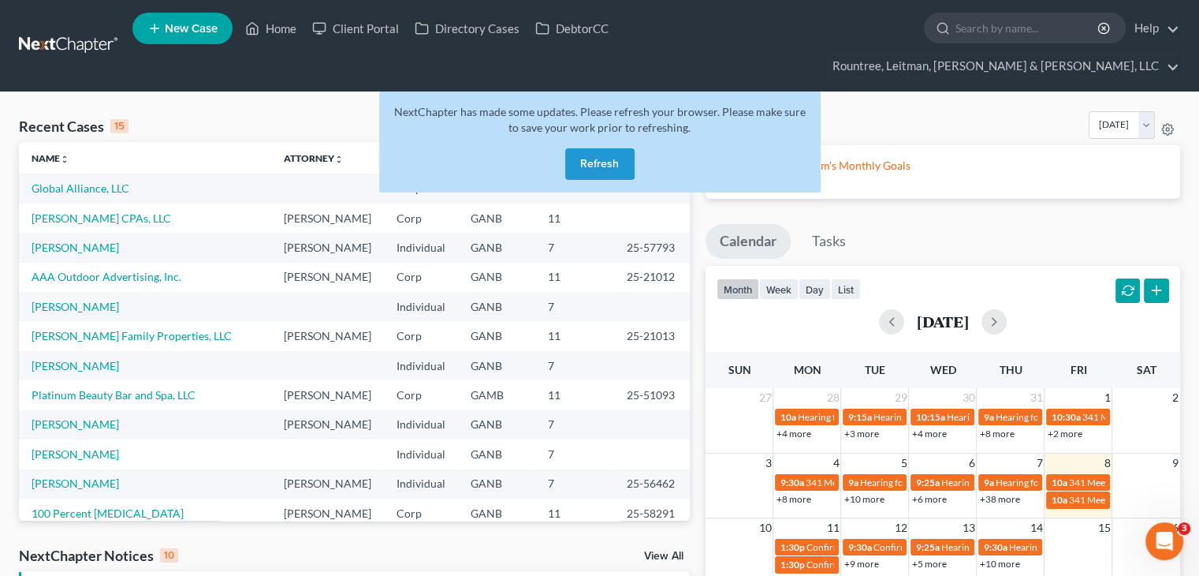
scroll to position [108, 0]
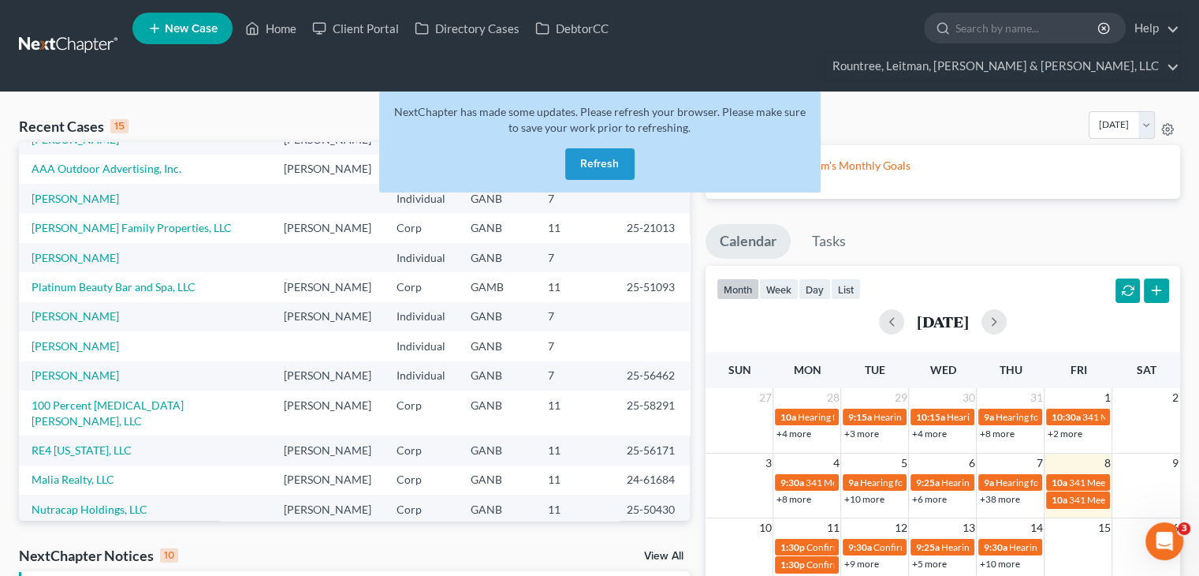
click at [599, 148] on button "Refresh" at bounding box center [599, 164] width 69 height 32
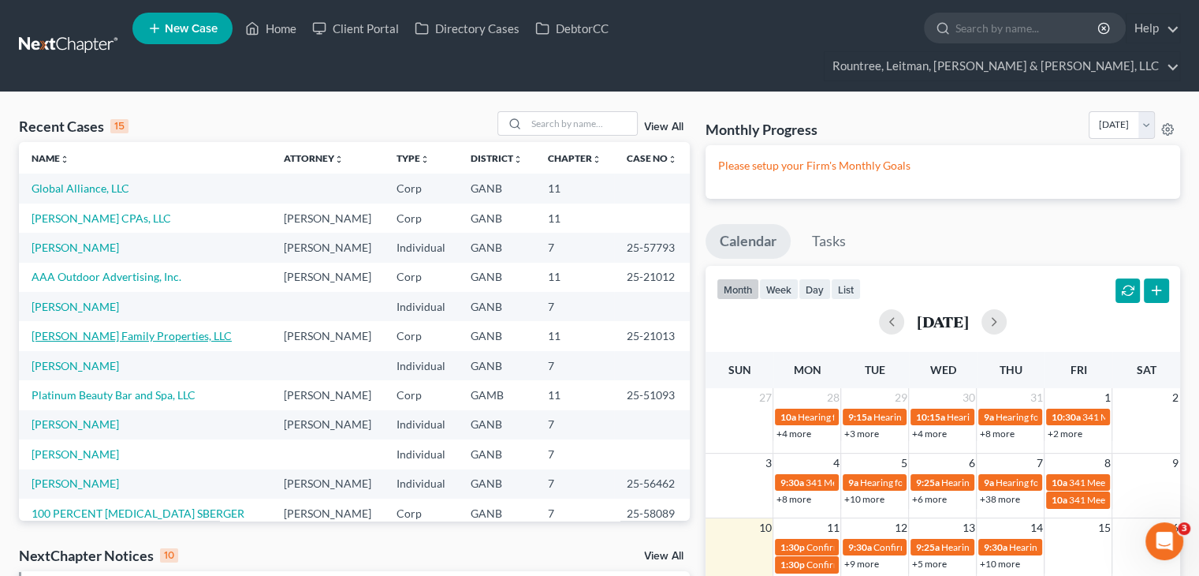
click at [127, 341] on link "[PERSON_NAME] Family Properties, LLC" at bounding box center [132, 335] width 200 height 13
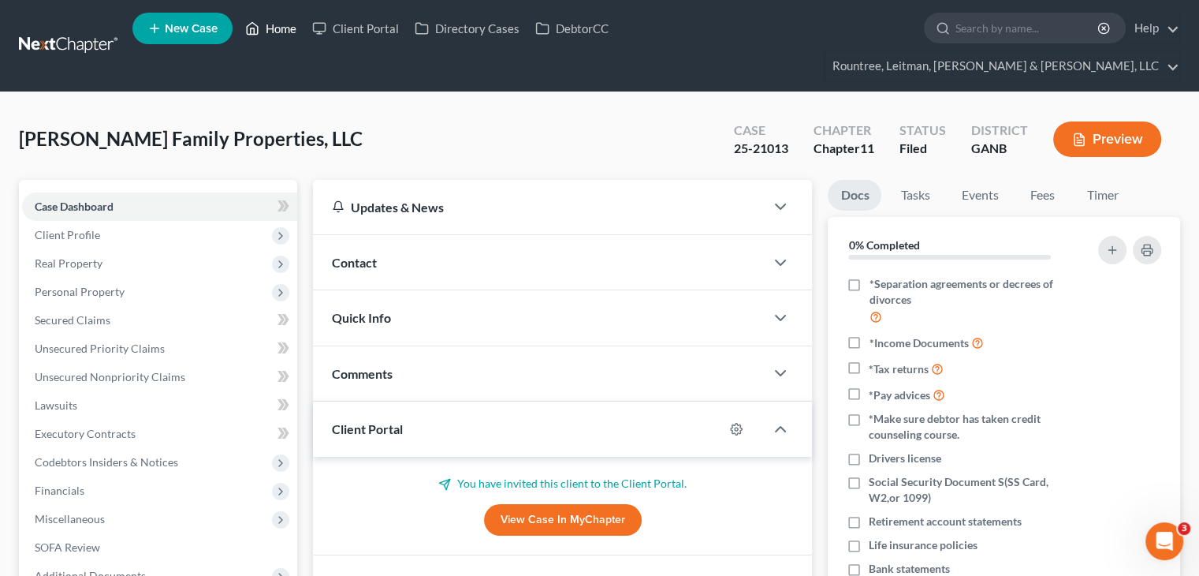
click at [274, 27] on link "Home" at bounding box center [270, 28] width 67 height 28
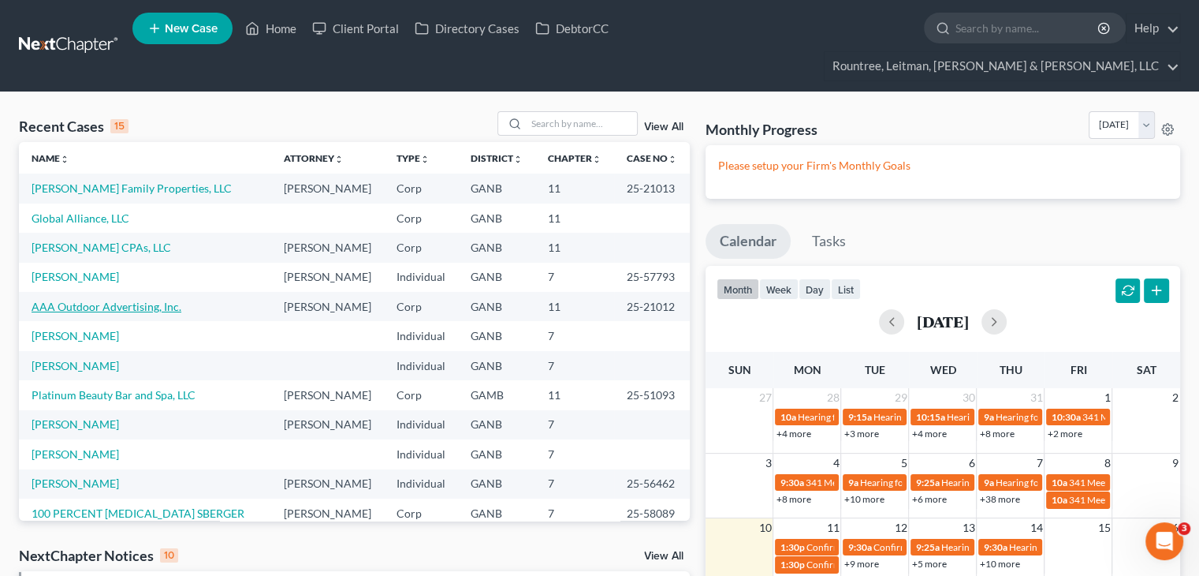
click at [83, 303] on link "AAA Outdoor Advertising, Inc." at bounding box center [107, 306] width 150 height 13
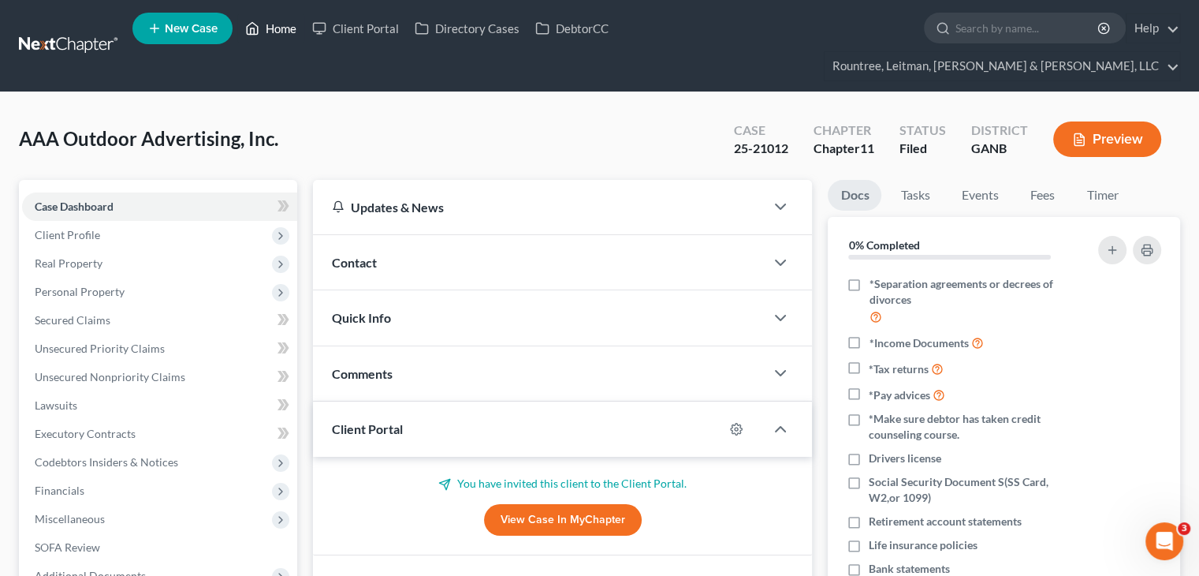
click at [278, 24] on link "Home" at bounding box center [270, 28] width 67 height 28
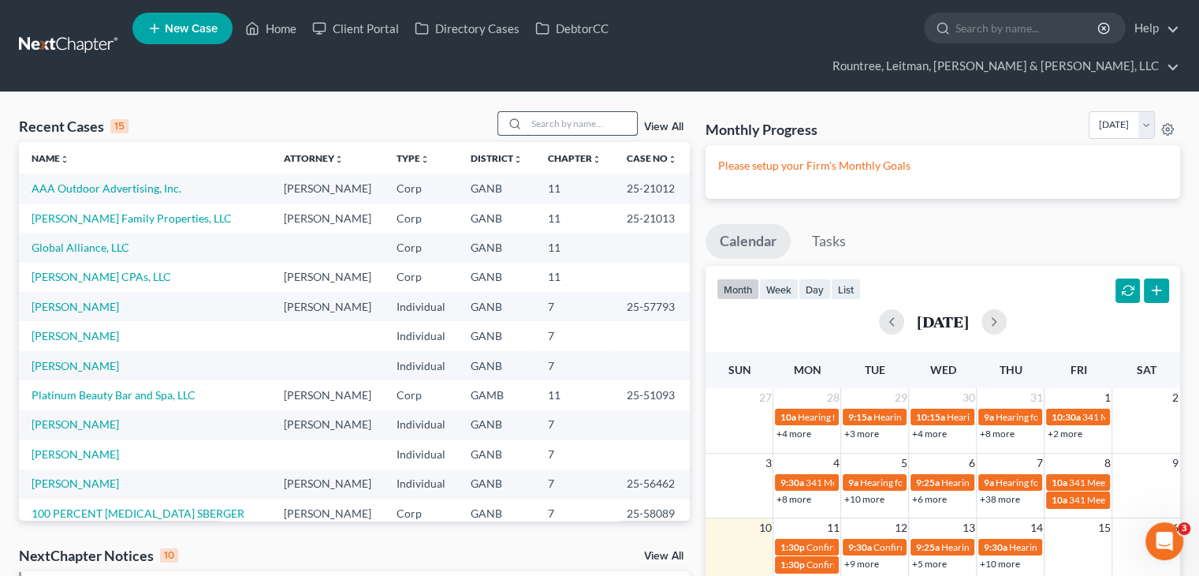
click at [602, 112] on input "search" at bounding box center [582, 123] width 110 height 23
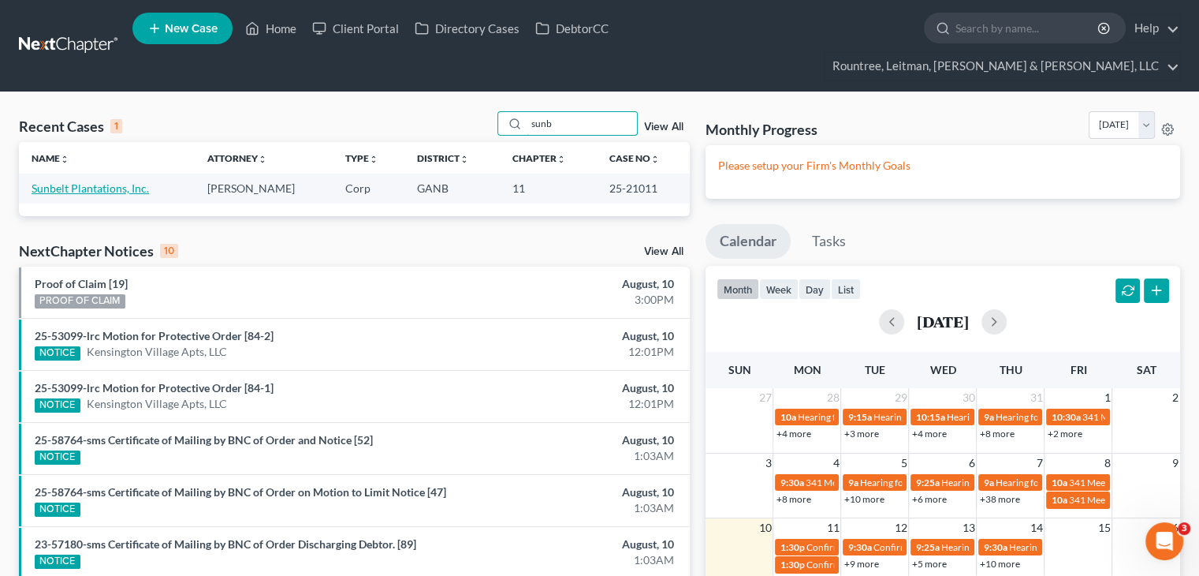
type input "sunb"
click at [101, 181] on link "Sunbelt Plantations, Inc." at bounding box center [90, 187] width 117 height 13
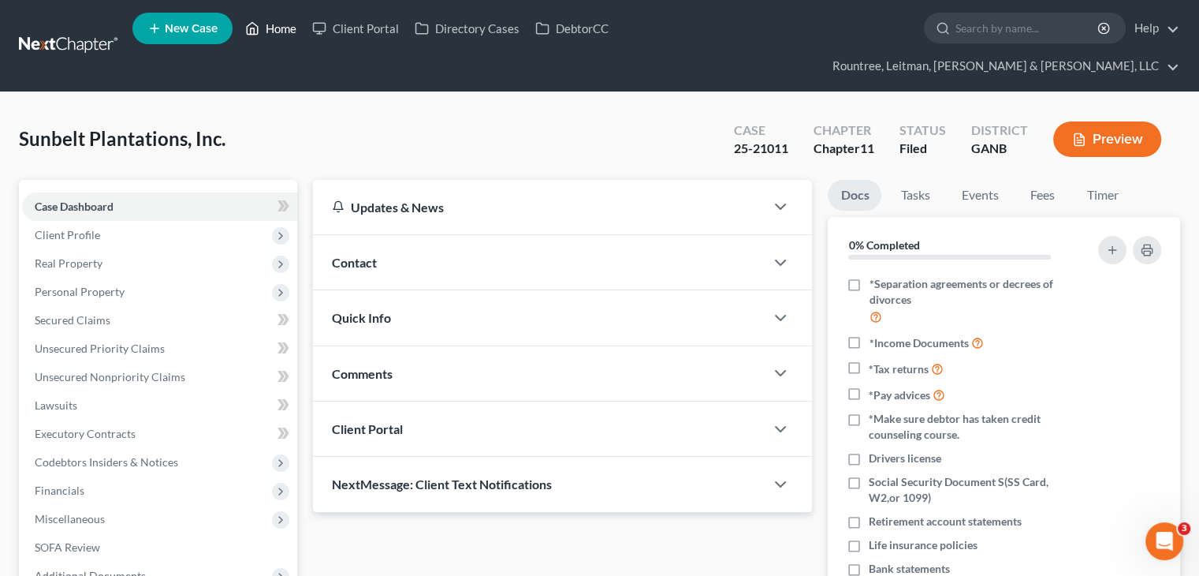
click at [281, 35] on link "Home" at bounding box center [270, 28] width 67 height 28
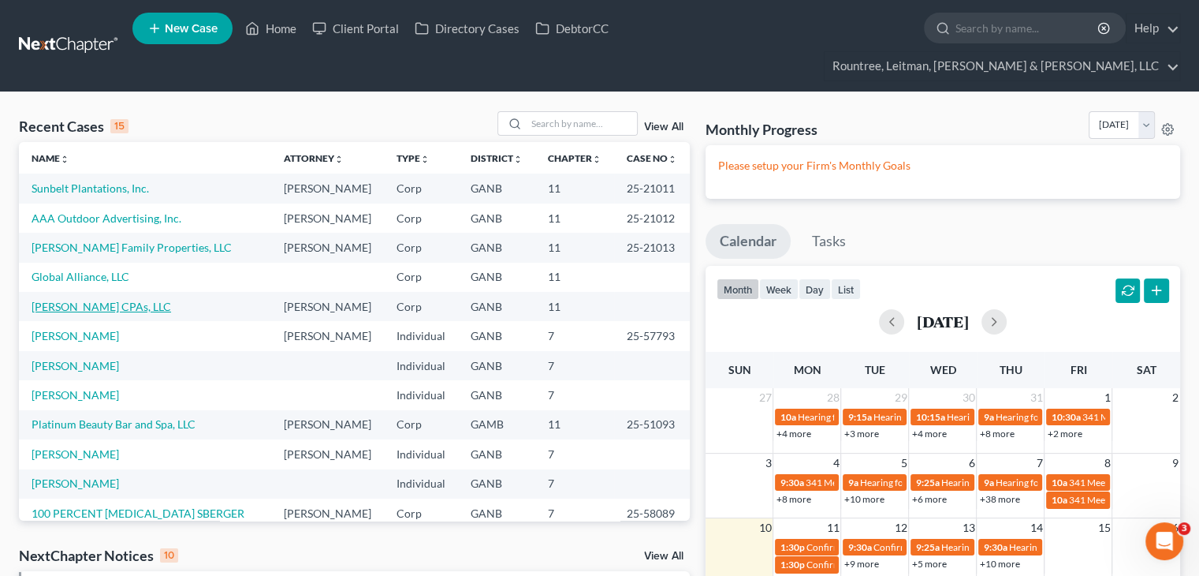
click at [80, 313] on link "[PERSON_NAME] CPAs, LLC" at bounding box center [102, 306] width 140 height 13
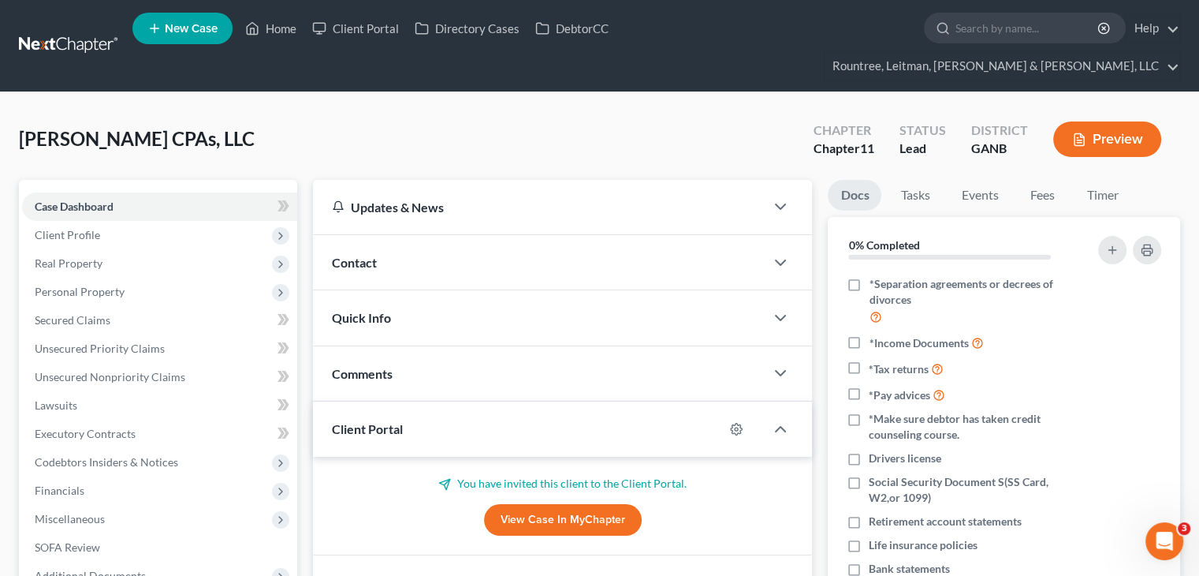
click at [367, 16] on ul "New Case Home Client Portal Directory Cases DebtorCC - No Result - See all resu…" at bounding box center [656, 46] width 1048 height 76
click at [366, 22] on link "Client Portal" at bounding box center [355, 28] width 103 height 28
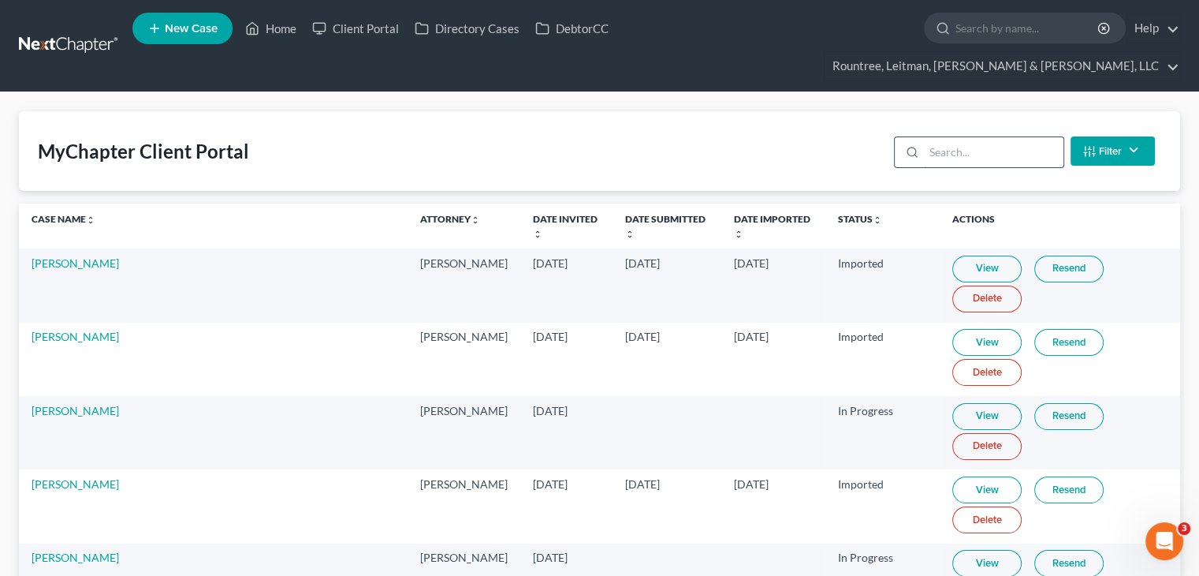
click at [967, 137] on input "search" at bounding box center [994, 152] width 140 height 30
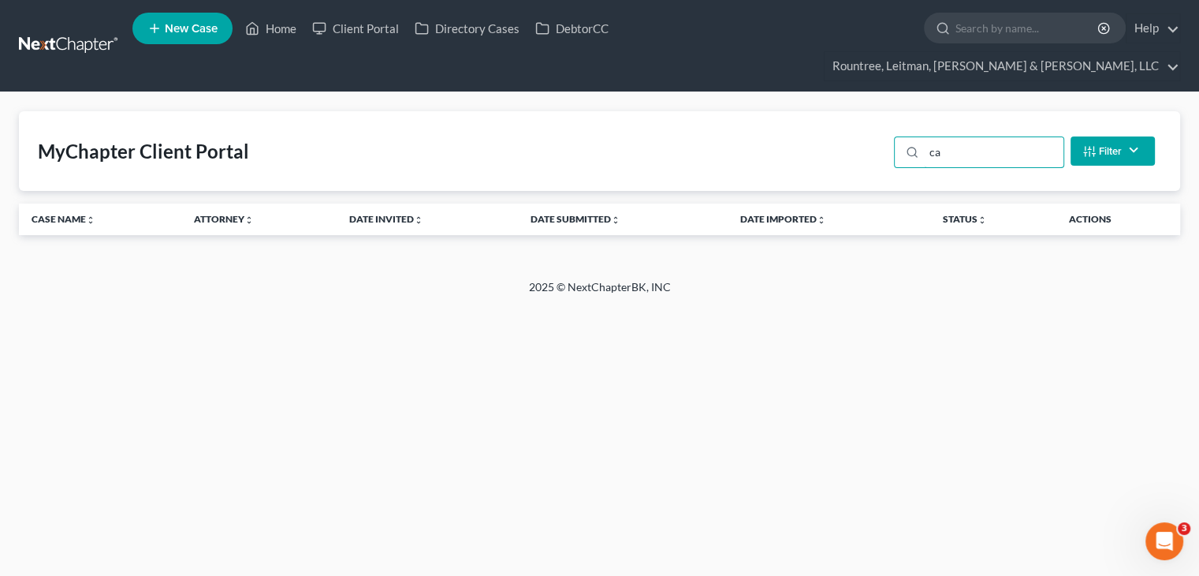
type input "c"
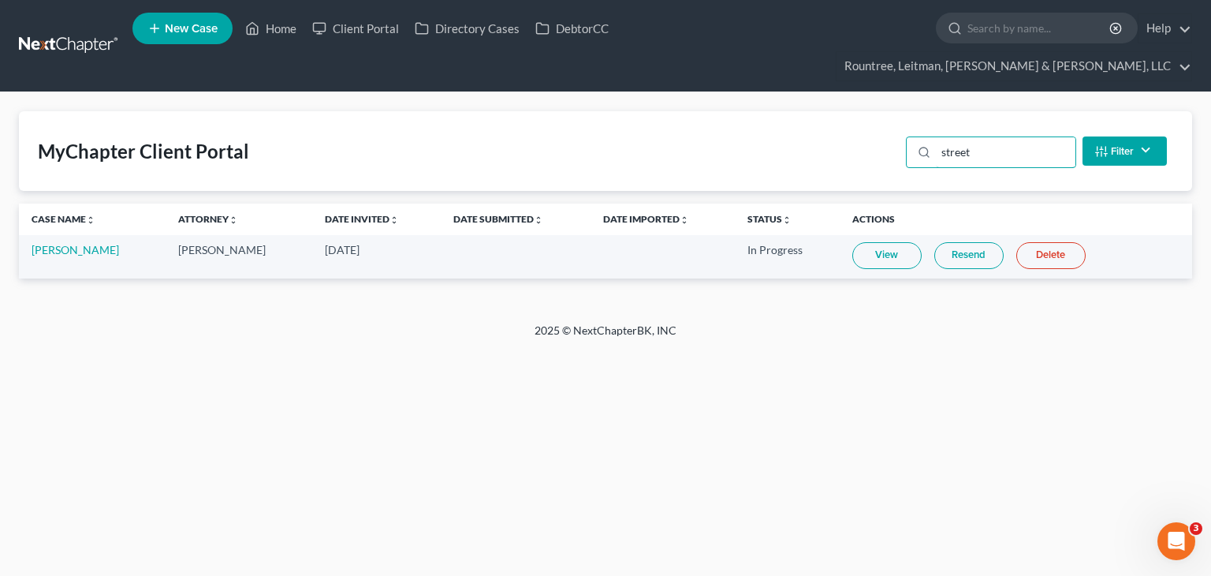
type input "street"
click at [877, 242] on link "View" at bounding box center [886, 255] width 69 height 27
click at [276, 21] on link "Home" at bounding box center [270, 28] width 67 height 28
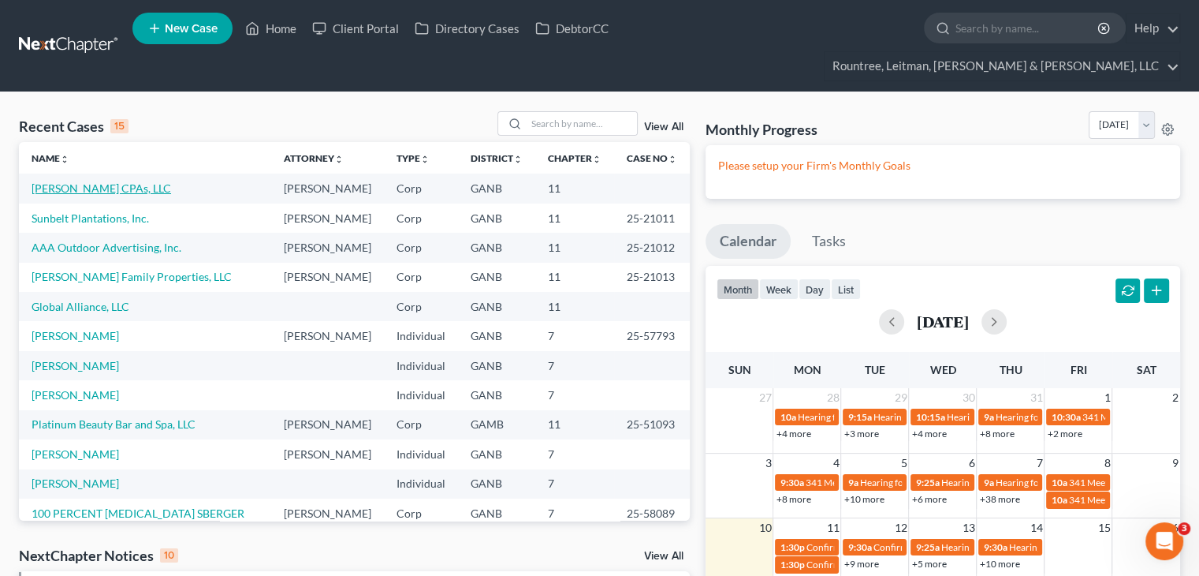
click at [67, 181] on link "[PERSON_NAME] CPAs, LLC" at bounding box center [102, 187] width 140 height 13
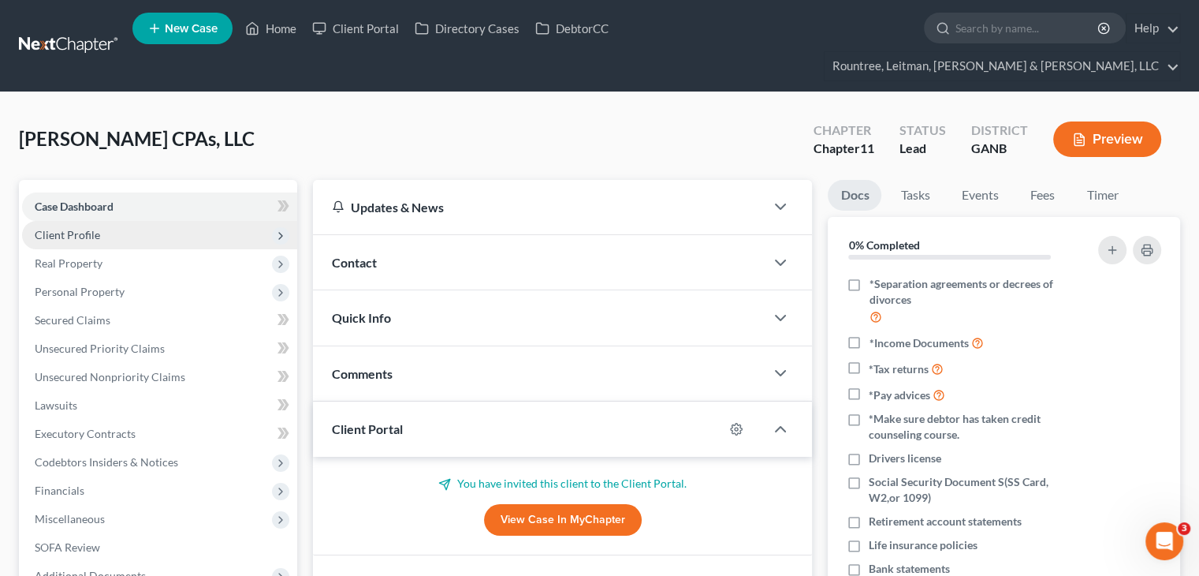
click at [70, 221] on span "Client Profile" at bounding box center [159, 235] width 275 height 28
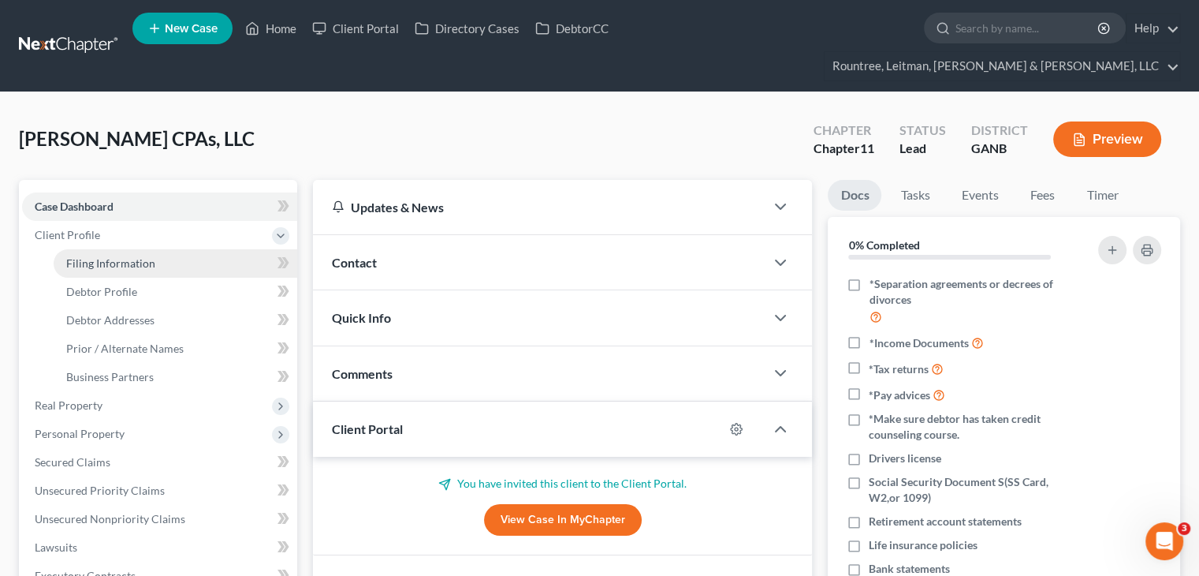
click at [92, 249] on link "Filing Information" at bounding box center [176, 263] width 244 height 28
select select "3"
select select "1"
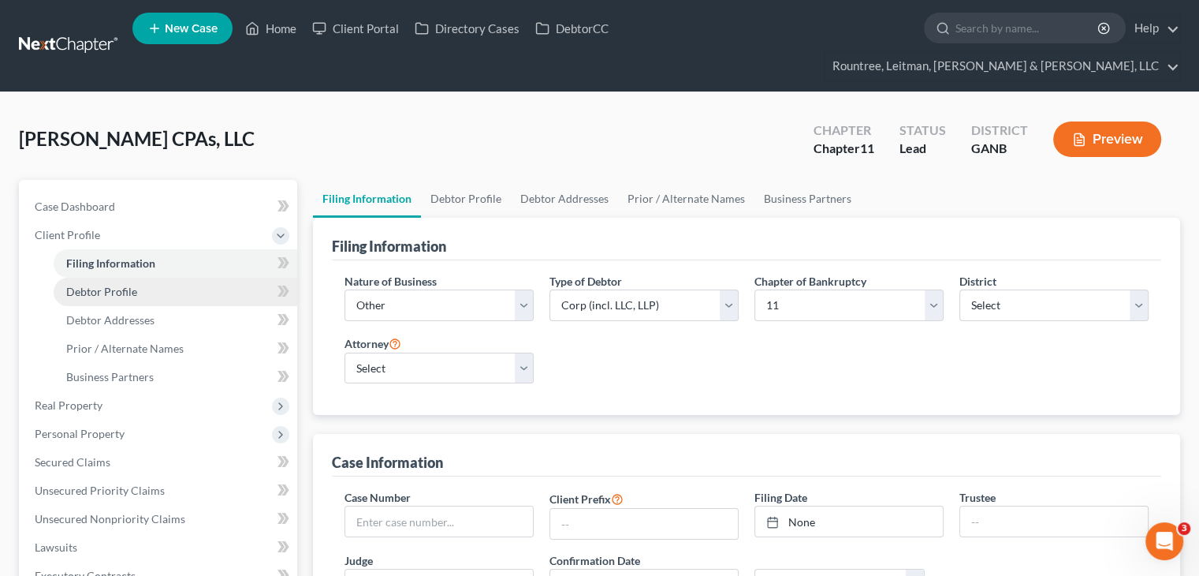
click at [95, 285] on span "Debtor Profile" at bounding box center [101, 291] width 71 height 13
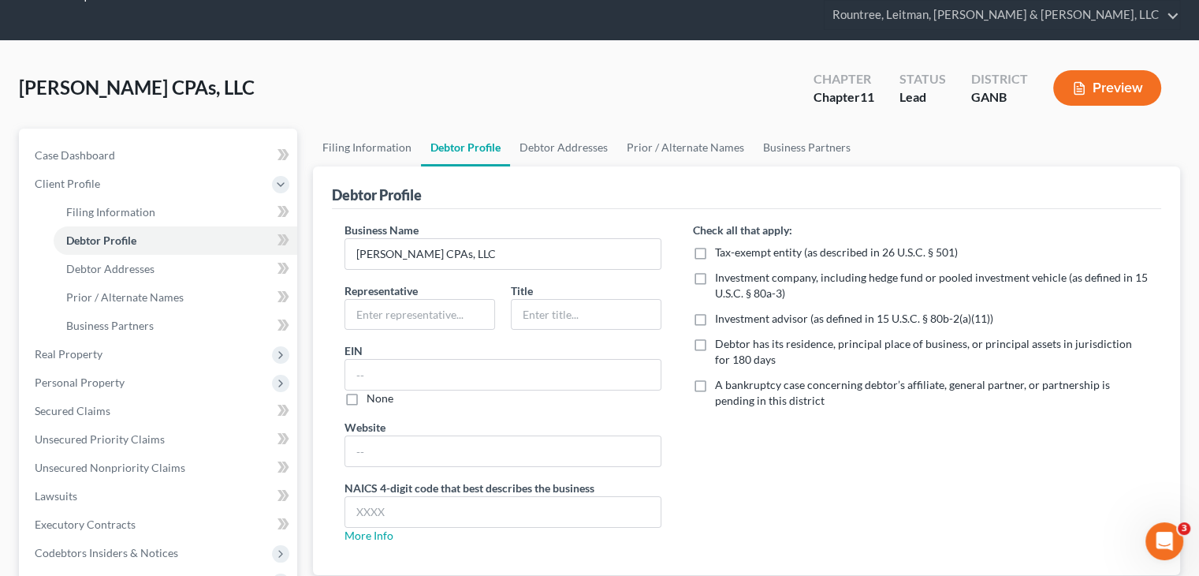
scroll to position [79, 0]
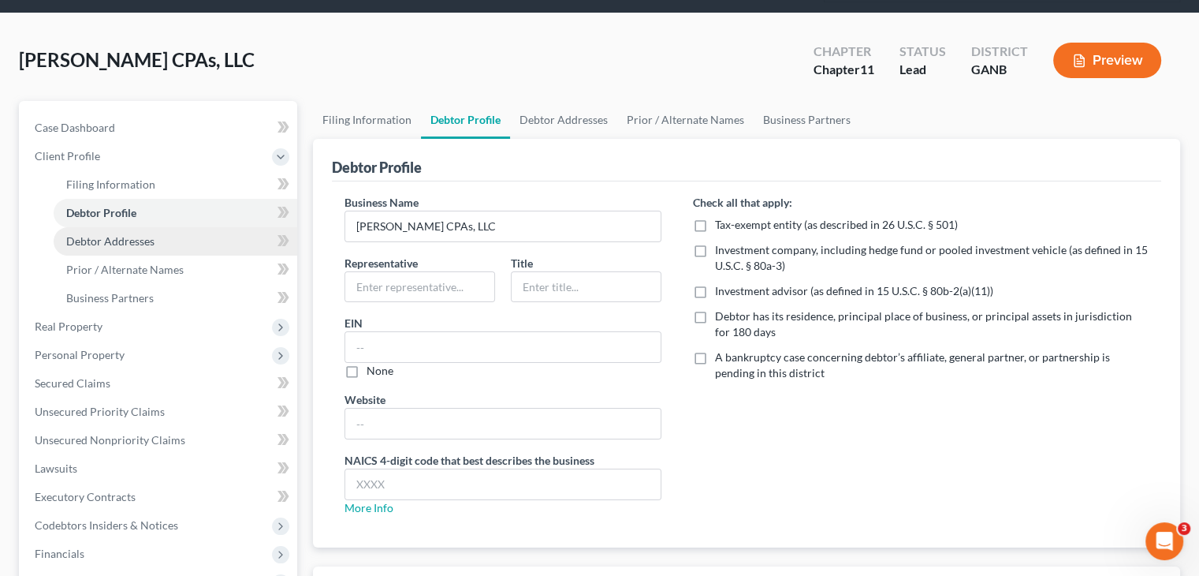
click at [102, 234] on span "Debtor Addresses" at bounding box center [110, 240] width 88 height 13
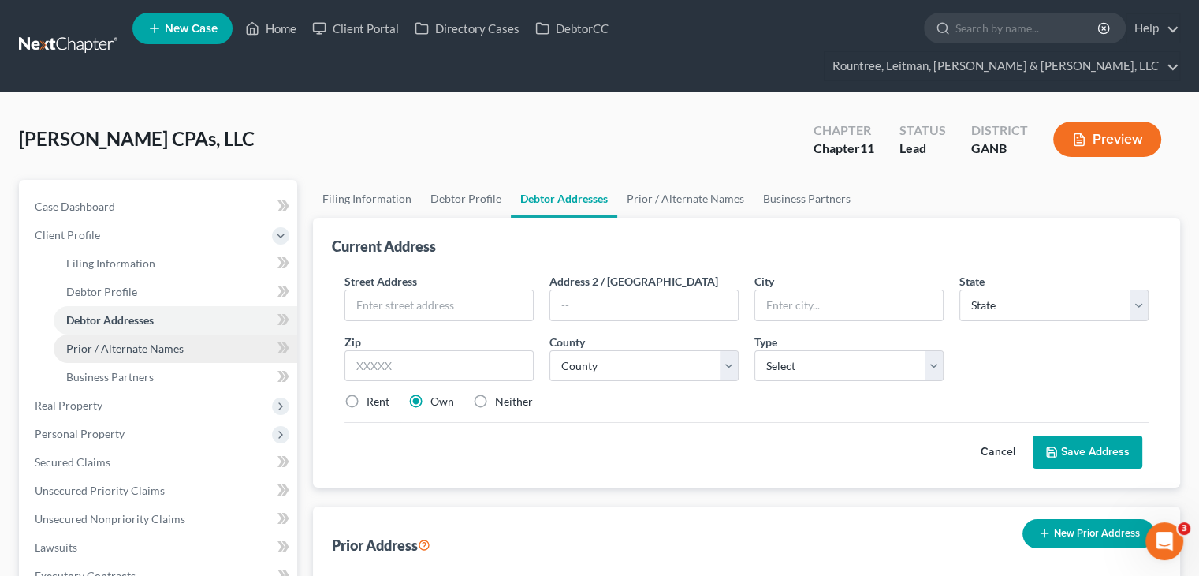
click at [116, 341] on span "Prior / Alternate Names" at bounding box center [124, 347] width 117 height 13
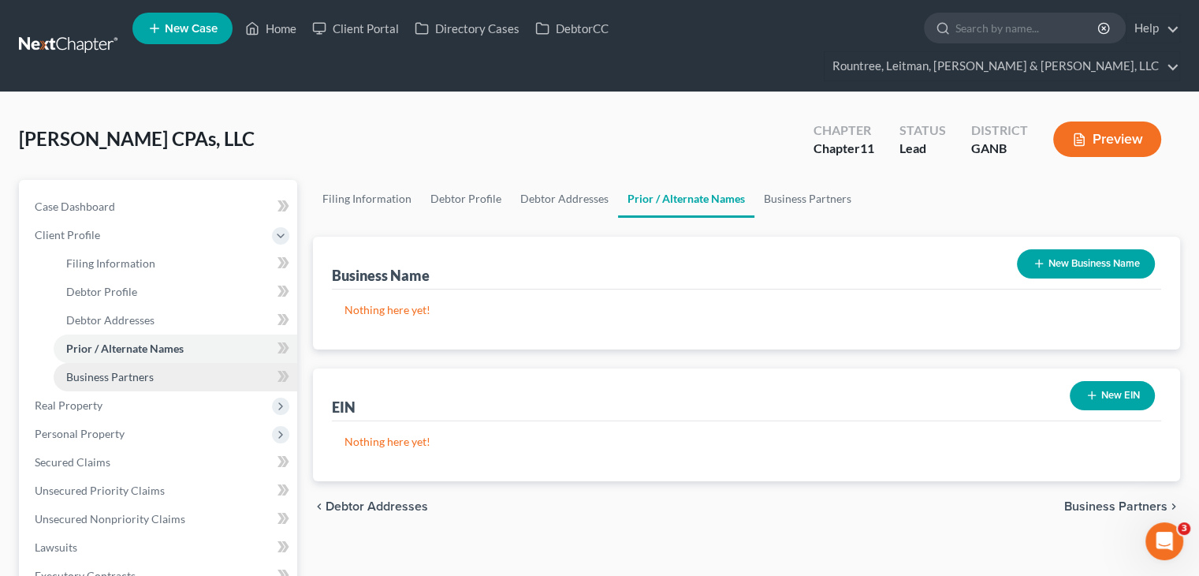
click at [110, 370] on span "Business Partners" at bounding box center [110, 376] width 88 height 13
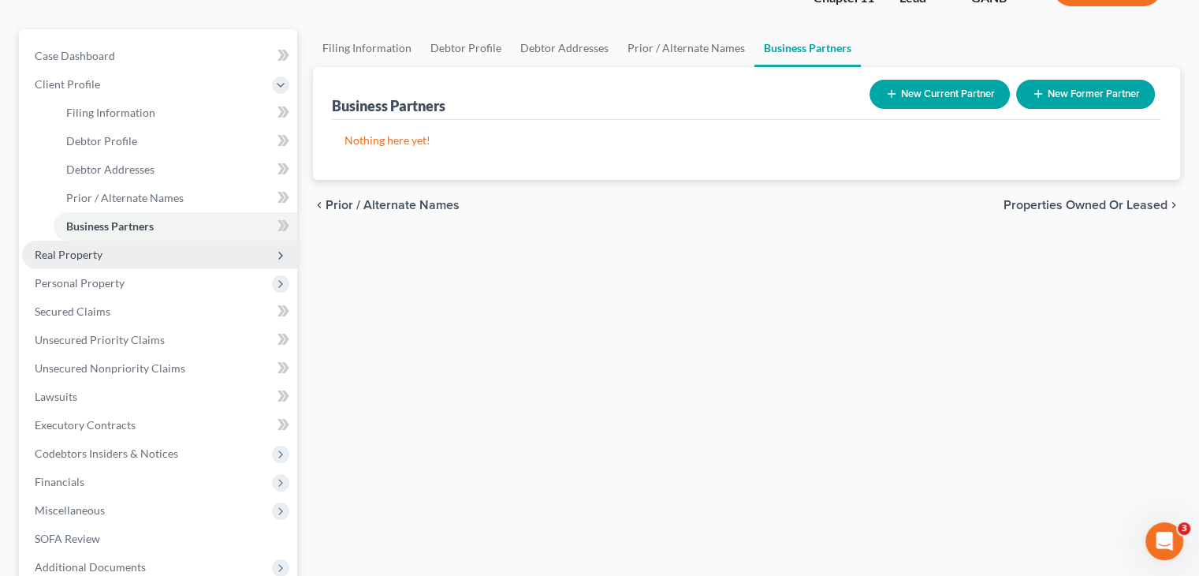
scroll to position [158, 0]
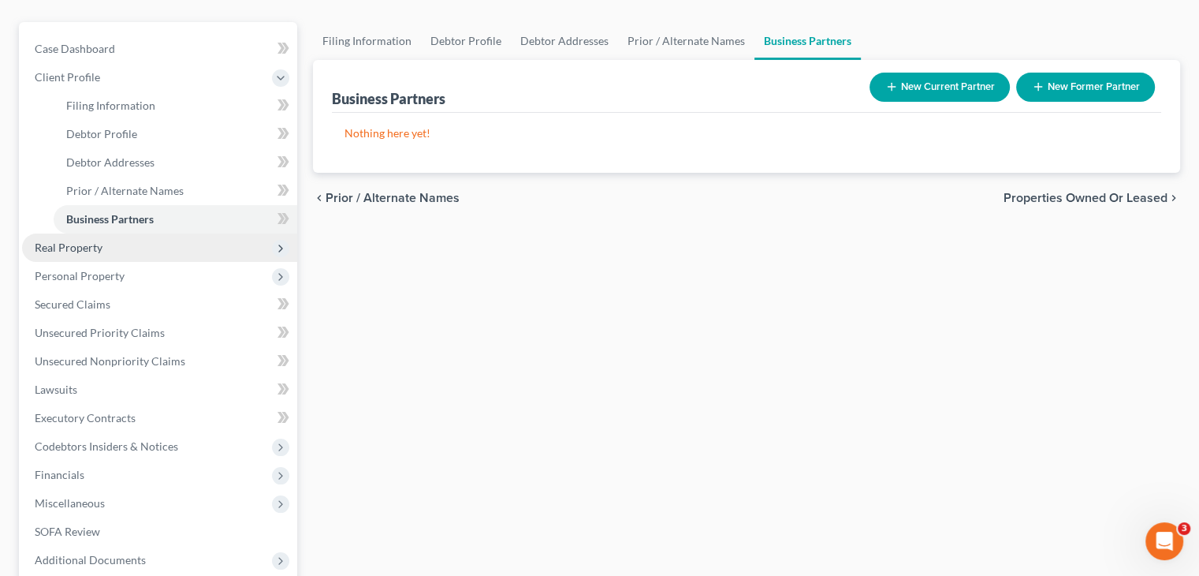
click at [88, 240] on span "Real Property" at bounding box center [69, 246] width 68 height 13
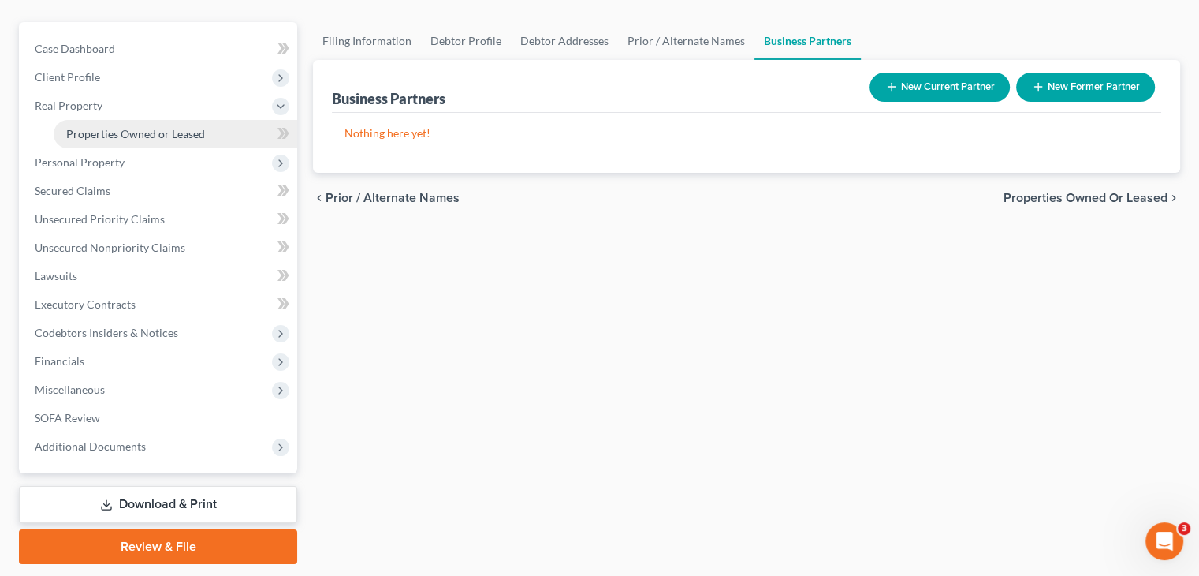
click at [104, 127] on span "Properties Owned or Leased" at bounding box center [135, 133] width 139 height 13
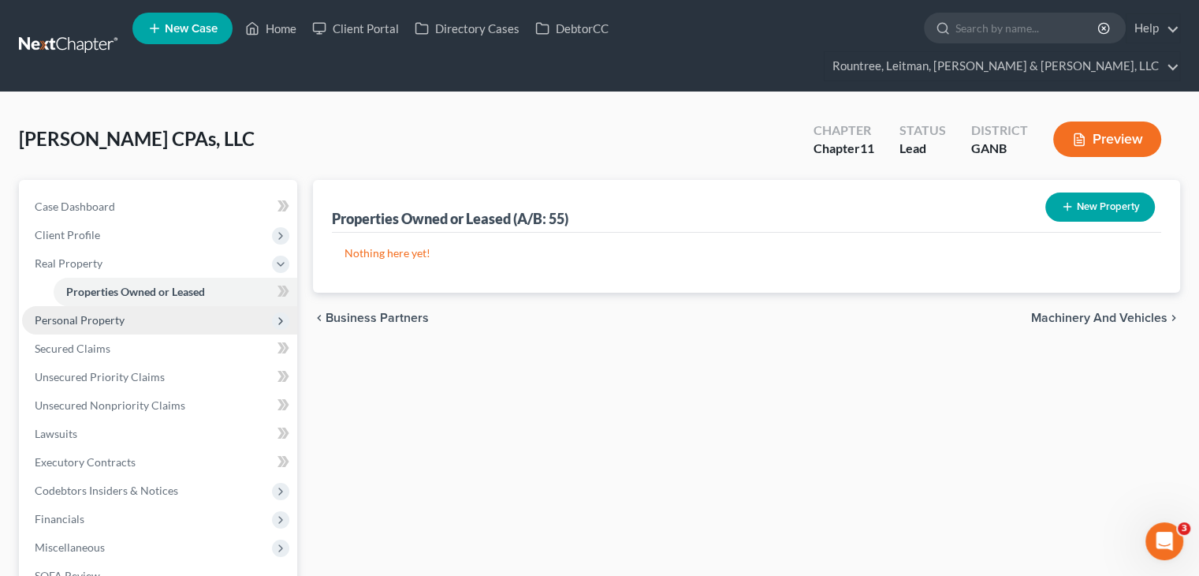
click at [88, 306] on span "Personal Property" at bounding box center [159, 320] width 275 height 28
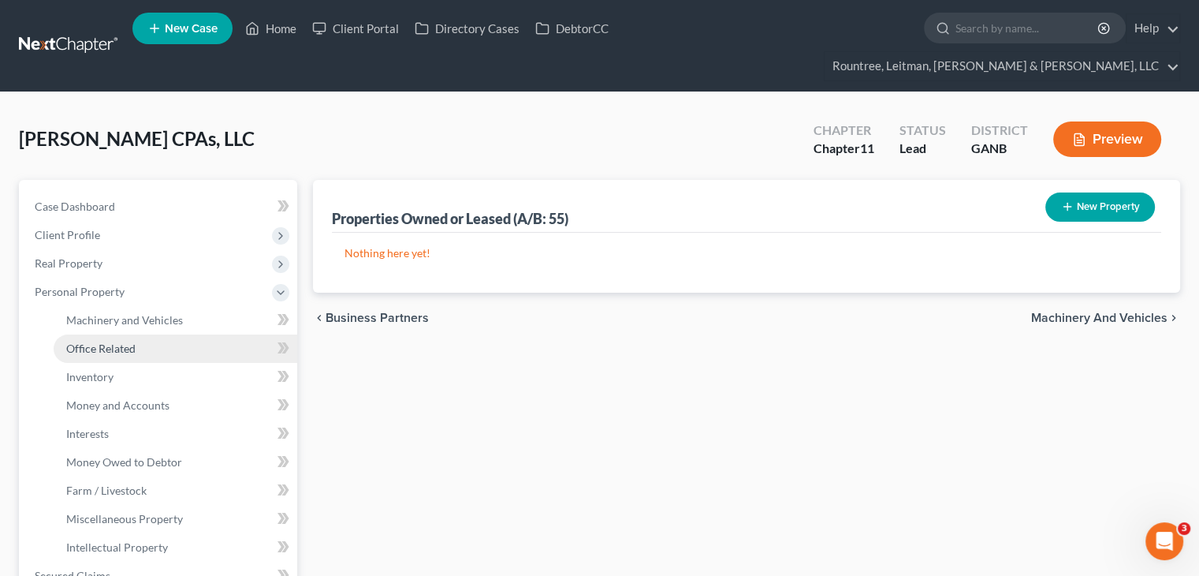
click at [114, 341] on span "Office Related" at bounding box center [100, 347] width 69 height 13
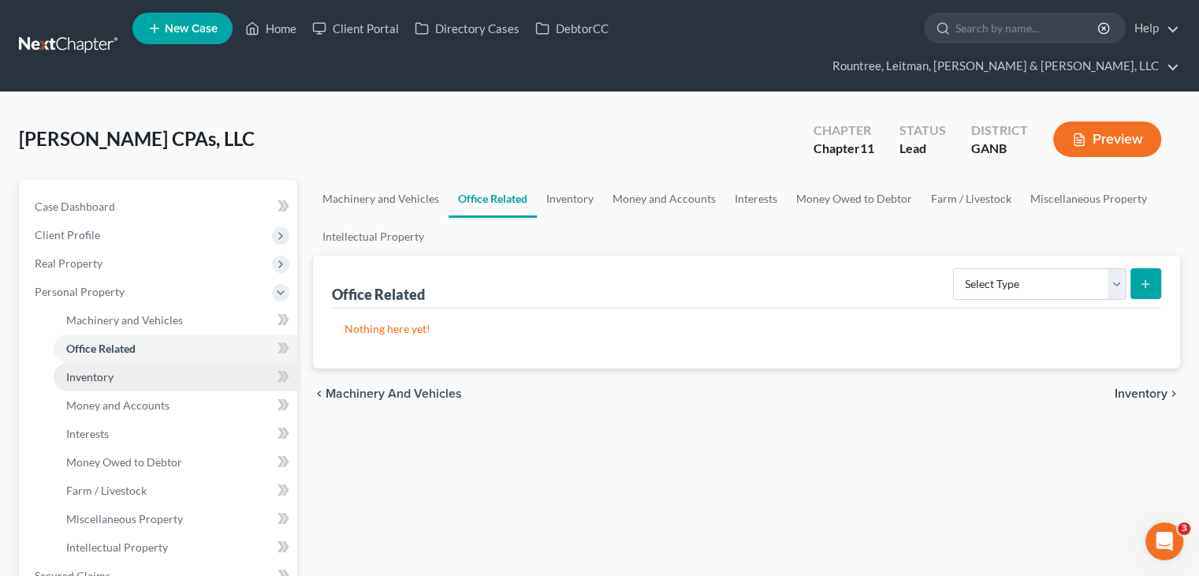
click at [105, 370] on span "Inventory" at bounding box center [89, 376] width 47 height 13
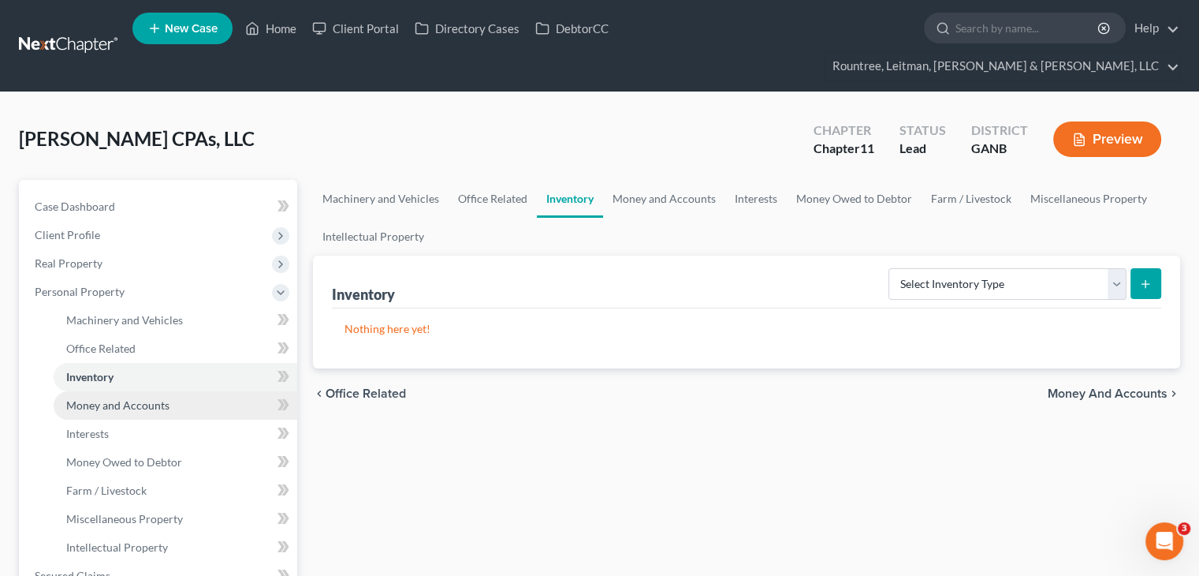
click at [103, 398] on span "Money and Accounts" at bounding box center [117, 404] width 103 height 13
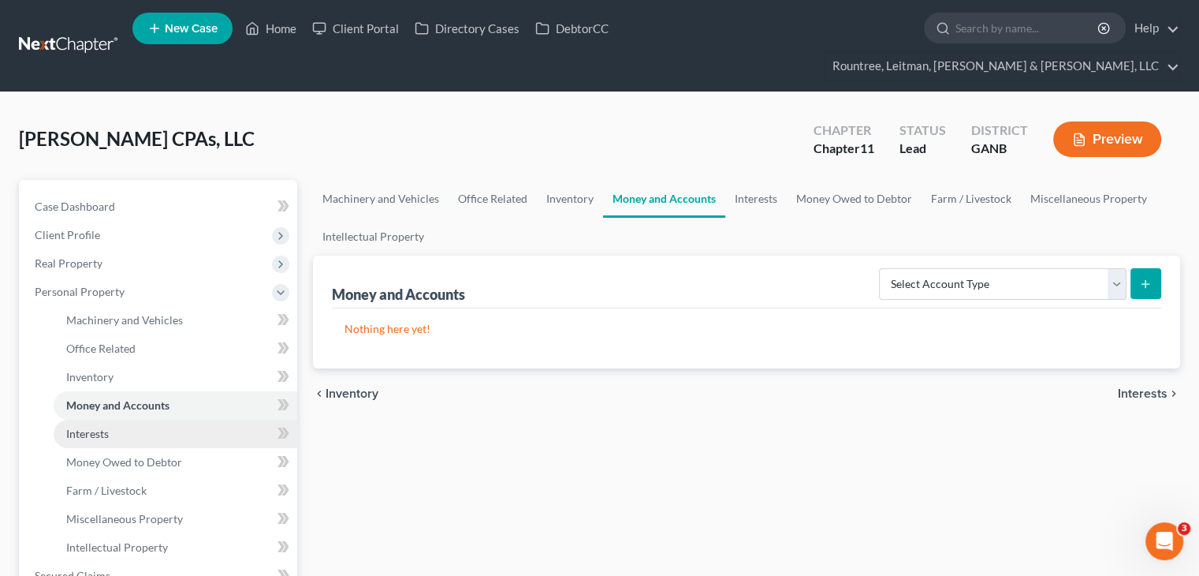
click at [104, 427] on span "Interests" at bounding box center [87, 433] width 43 height 13
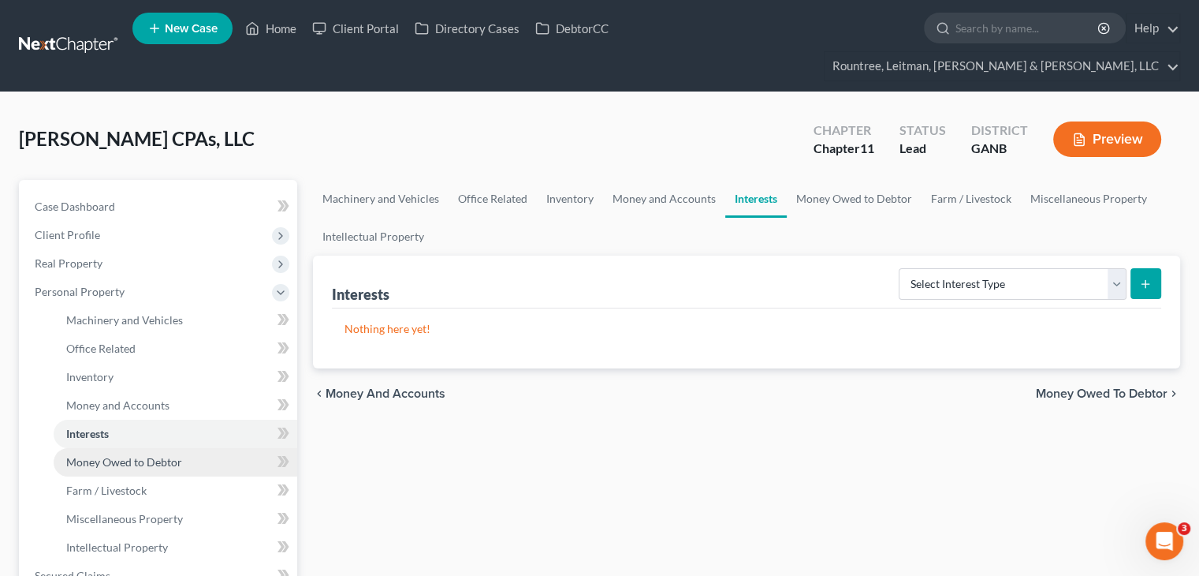
click at [102, 448] on link "Money Owed to Debtor" at bounding box center [176, 462] width 244 height 28
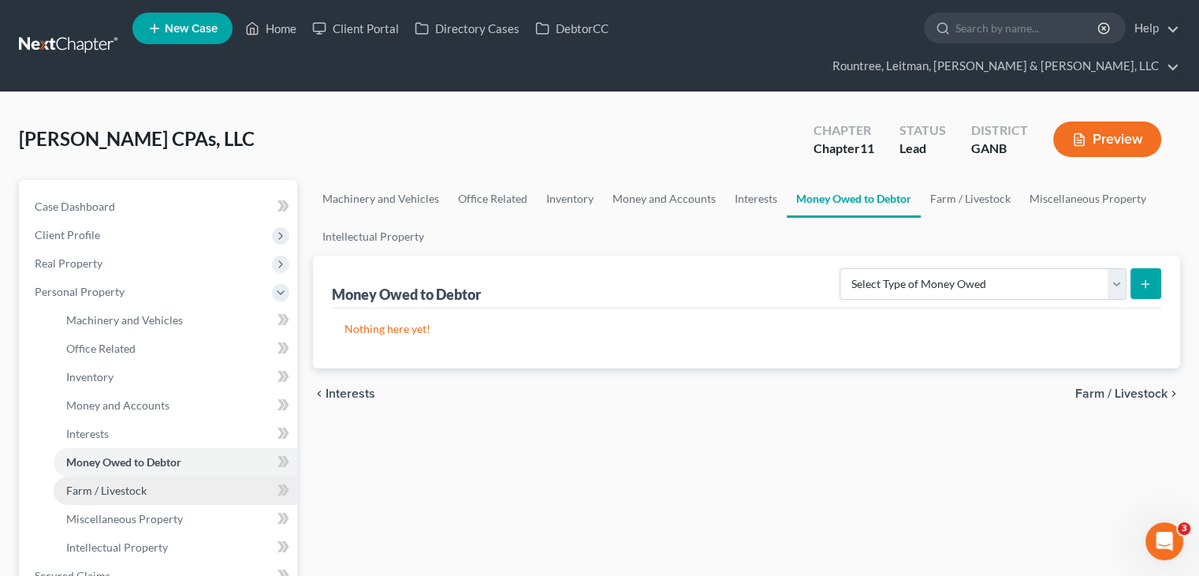
click at [102, 483] on span "Farm / Livestock" at bounding box center [106, 489] width 80 height 13
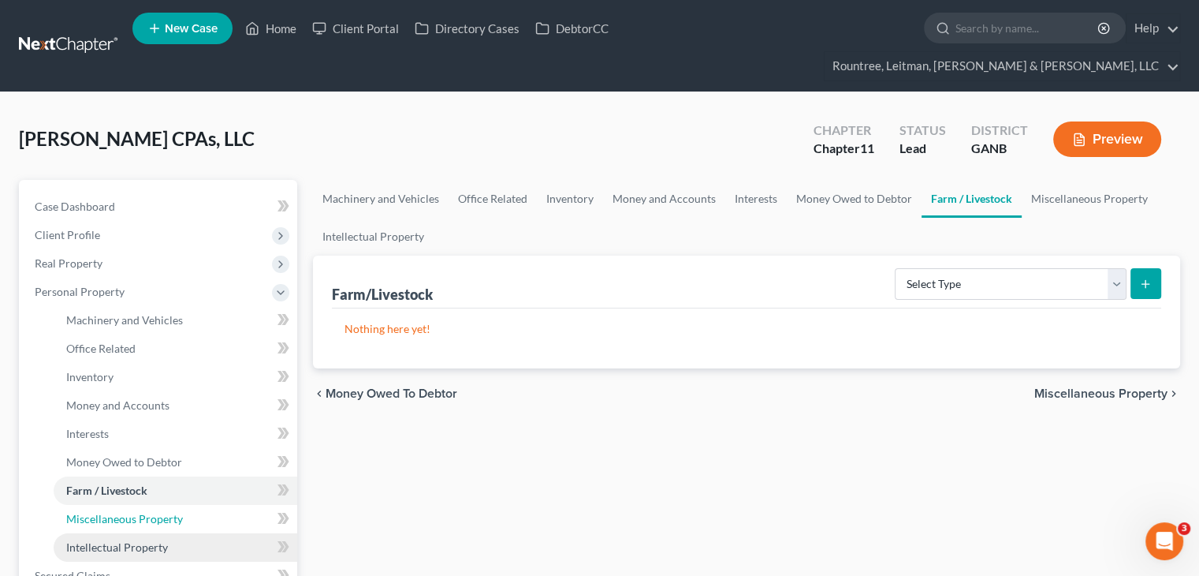
drag, startPoint x: 103, startPoint y: 490, endPoint x: 103, endPoint y: 513, distance: 23.7
click at [103, 512] on span "Miscellaneous Property" at bounding box center [124, 518] width 117 height 13
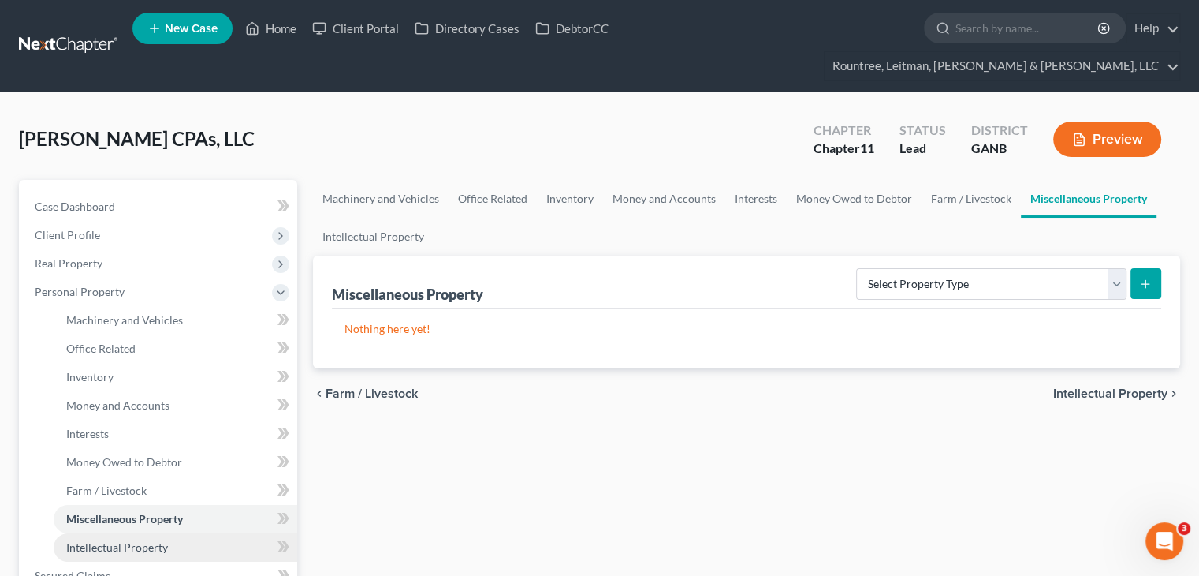
click at [103, 540] on span "Intellectual Property" at bounding box center [117, 546] width 102 height 13
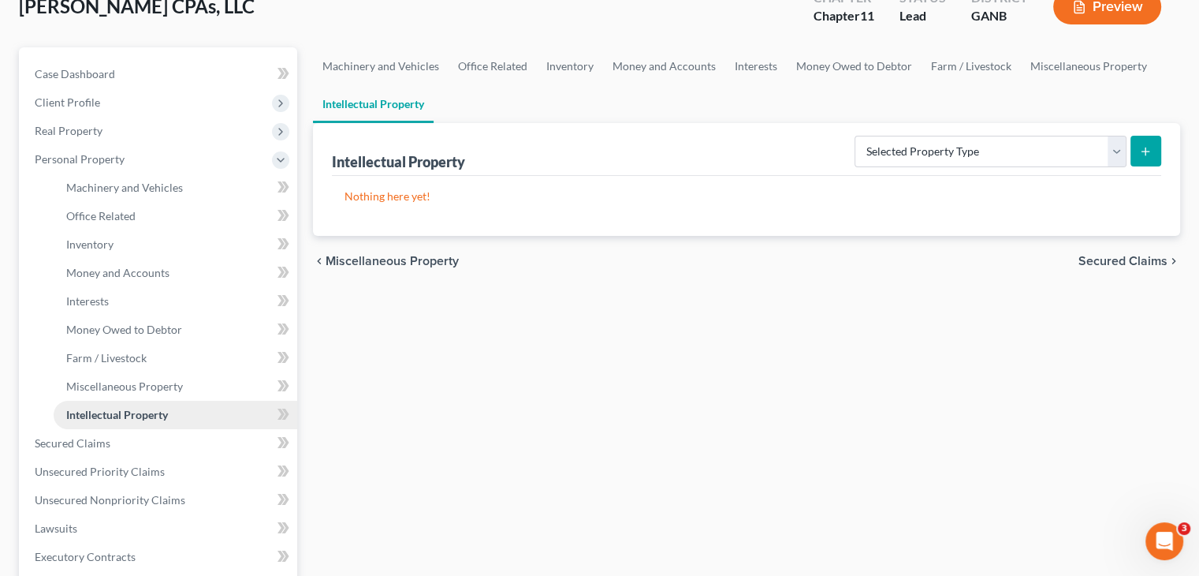
scroll to position [394, 0]
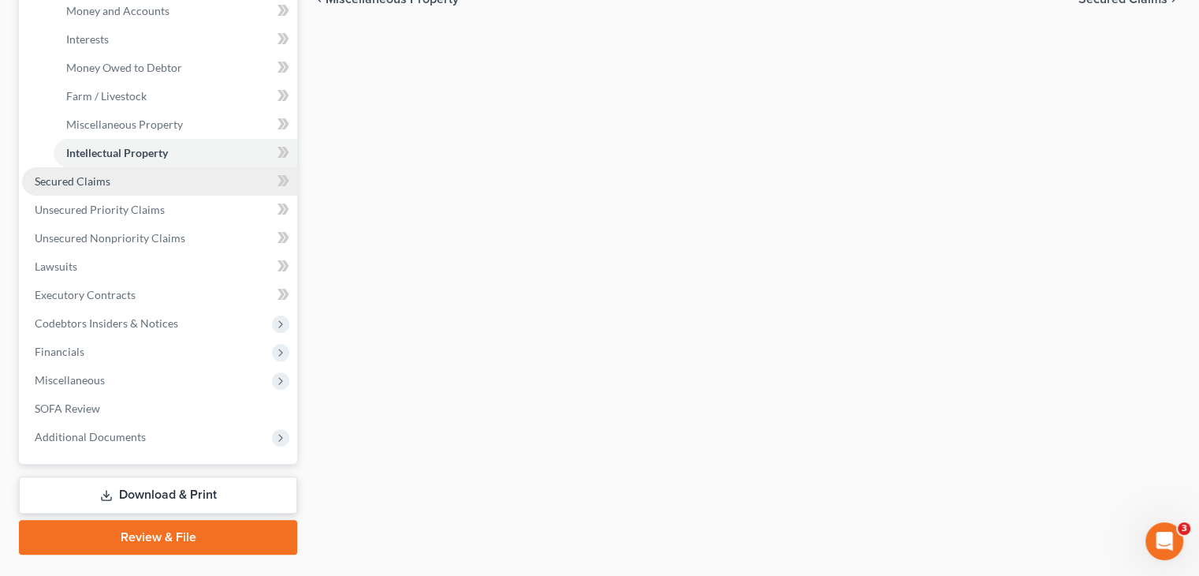
click at [57, 167] on link "Secured Claims" at bounding box center [159, 181] width 275 height 28
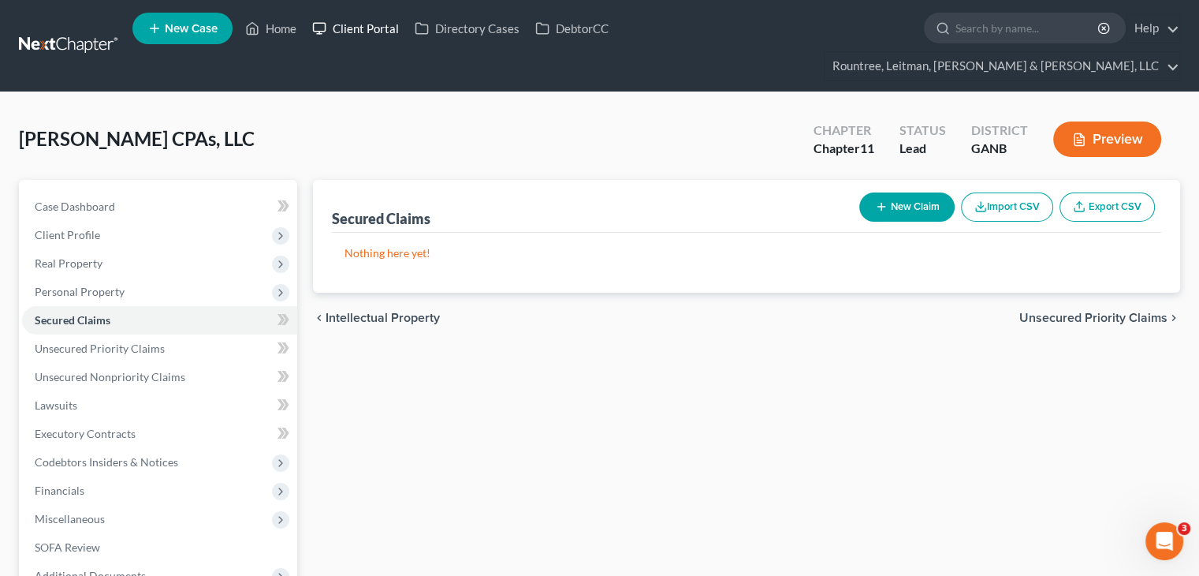
click at [366, 37] on link "Client Portal" at bounding box center [355, 28] width 103 height 28
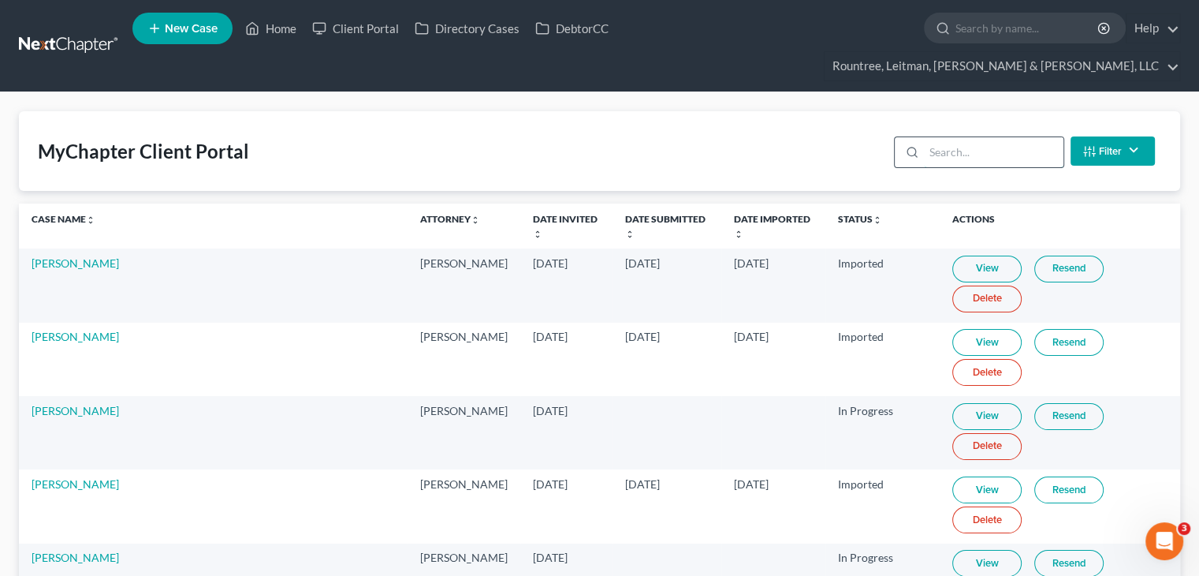
click at [993, 137] on input "search" at bounding box center [994, 152] width 140 height 30
click at [989, 137] on input "search" at bounding box center [994, 152] width 140 height 30
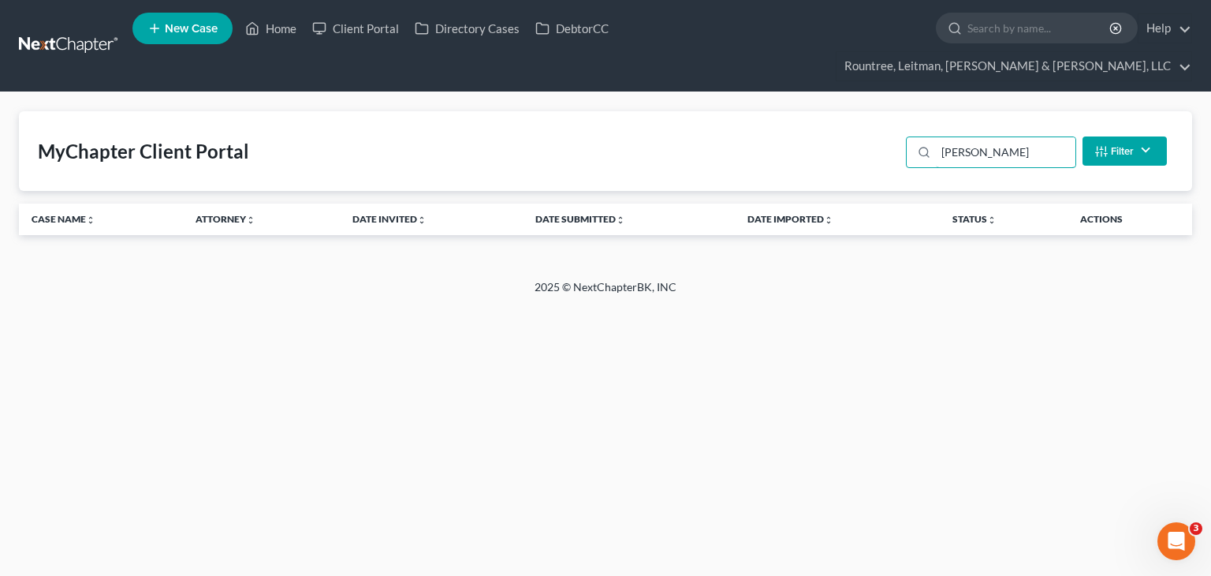
type input "[PERSON_NAME]"
click at [367, 36] on link "Client Portal" at bounding box center [355, 28] width 103 height 28
click at [281, 35] on link "Home" at bounding box center [270, 28] width 67 height 28
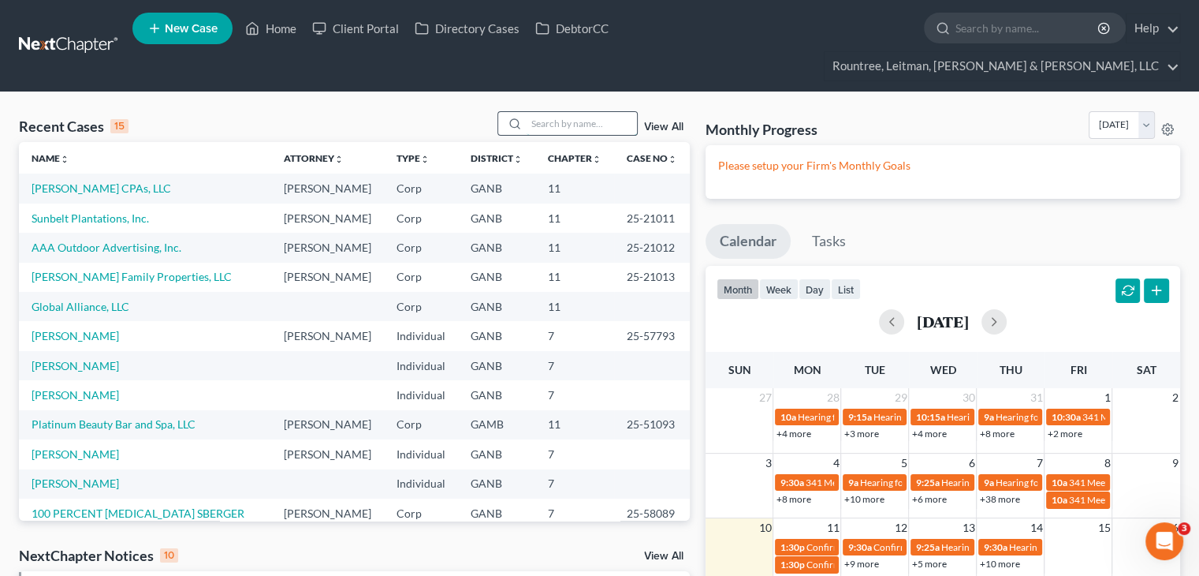
click at [606, 112] on input "search" at bounding box center [582, 123] width 110 height 23
type input "[PERSON_NAME]"
